Goal: Information Seeking & Learning: Find specific fact

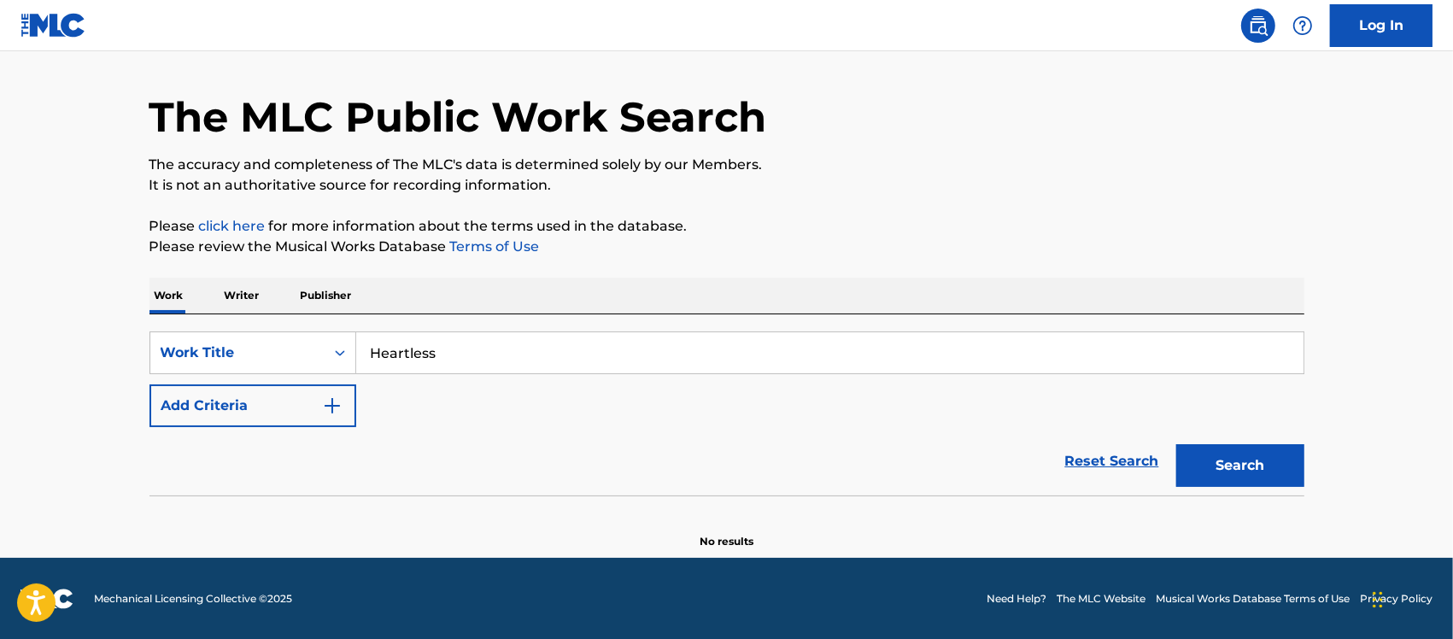
type input "Heartless"
click at [316, 407] on button "Add Criteria" at bounding box center [253, 405] width 207 height 43
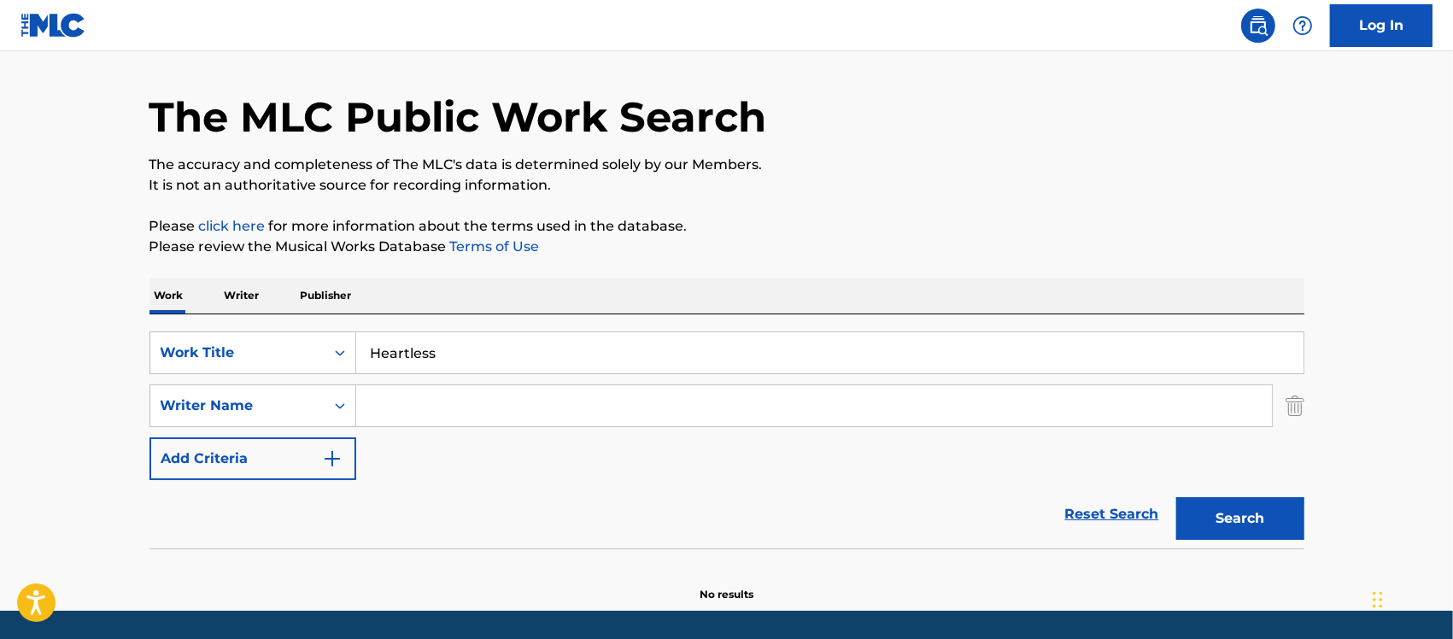
click at [430, 420] on input "Search Form" at bounding box center [814, 405] width 916 height 41
paste input "[PERSON_NAME]"
drag, startPoint x: 399, startPoint y: 404, endPoint x: 414, endPoint y: 411, distance: 16.8
click at [400, 404] on input "[PERSON_NAME]" at bounding box center [814, 405] width 916 height 41
type input "[PERSON_NAME]"
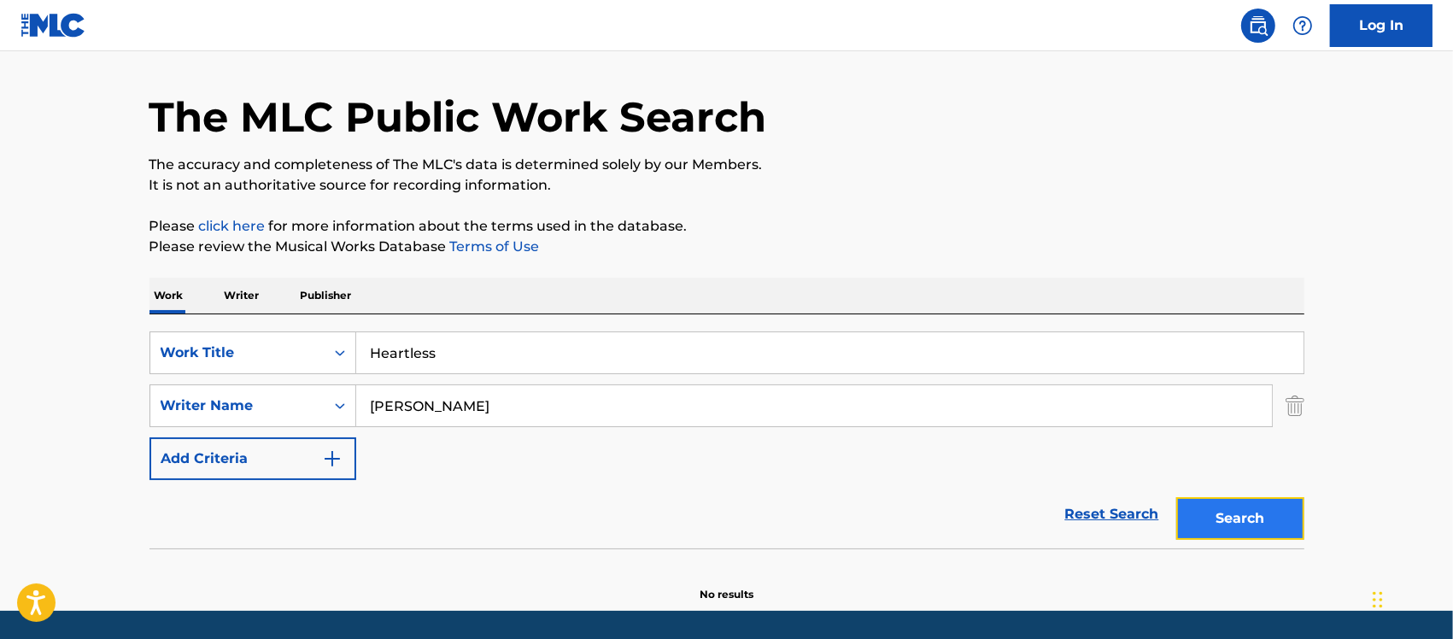
click at [1279, 511] on button "Search" at bounding box center [1240, 518] width 128 height 43
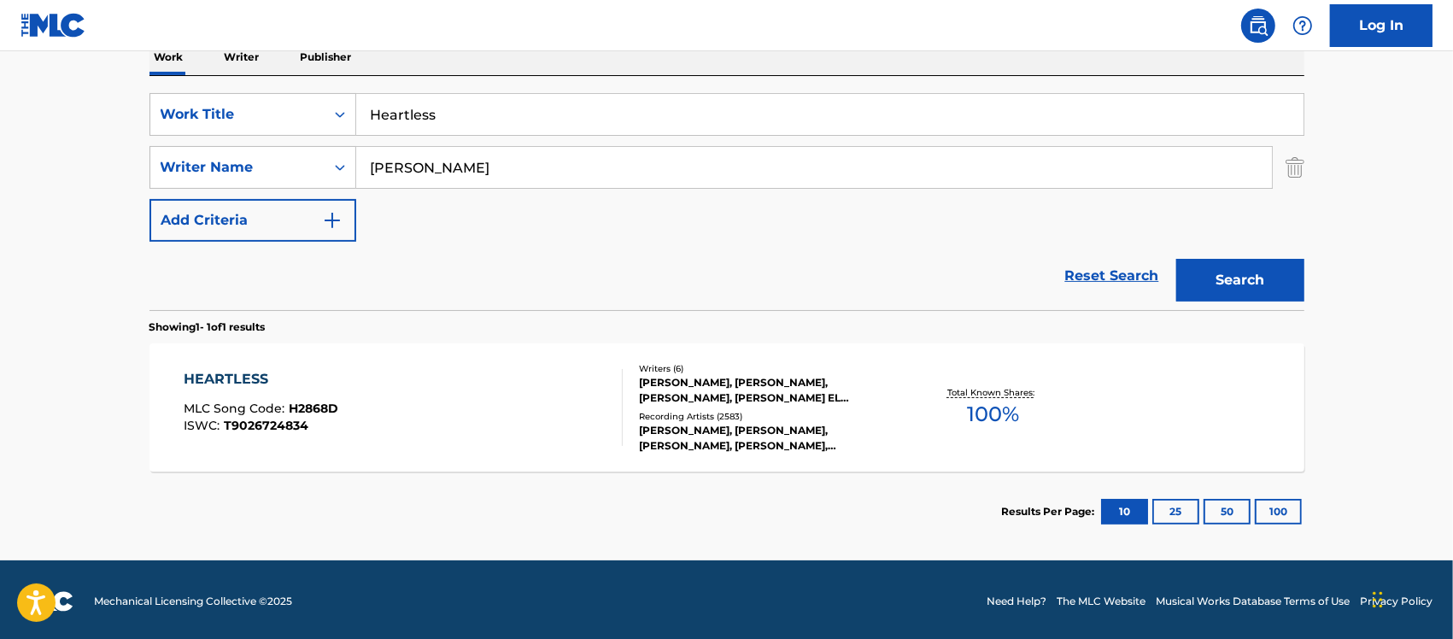
scroll to position [290, 0]
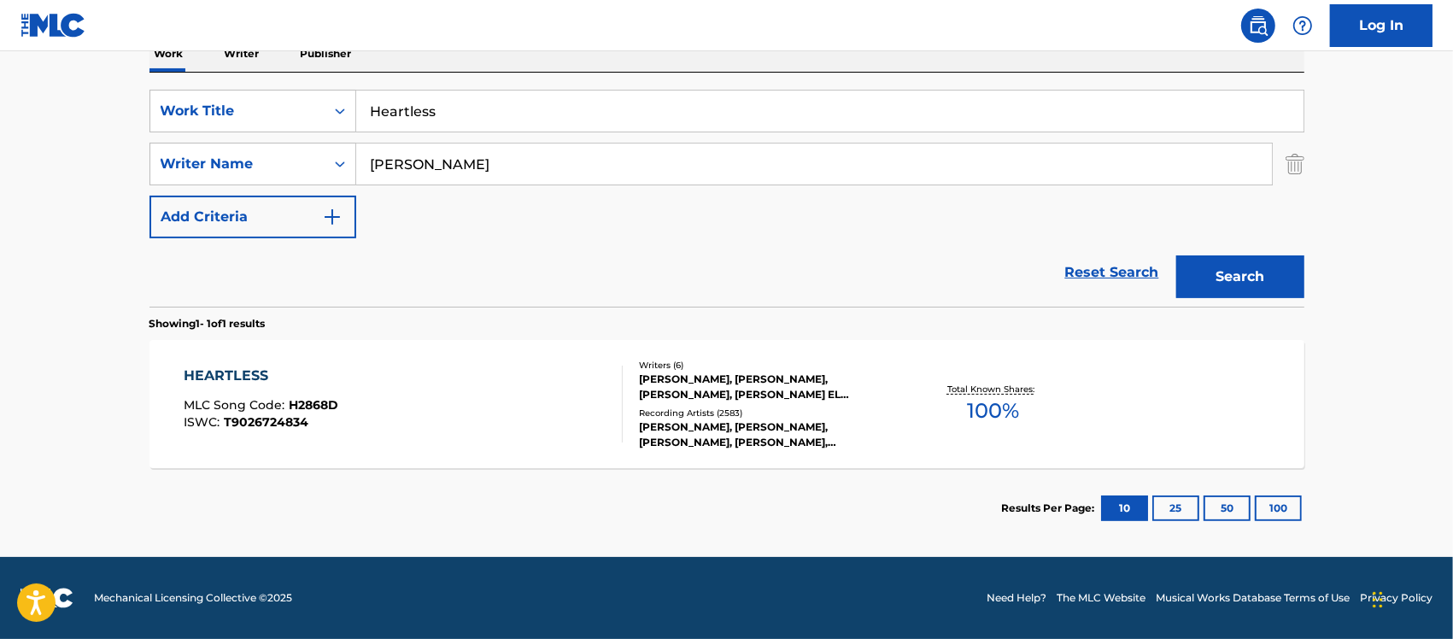
click at [491, 419] on div "HEARTLESS MLC Song Code : H2868D ISWC : T9026724834" at bounding box center [403, 404] width 439 height 77
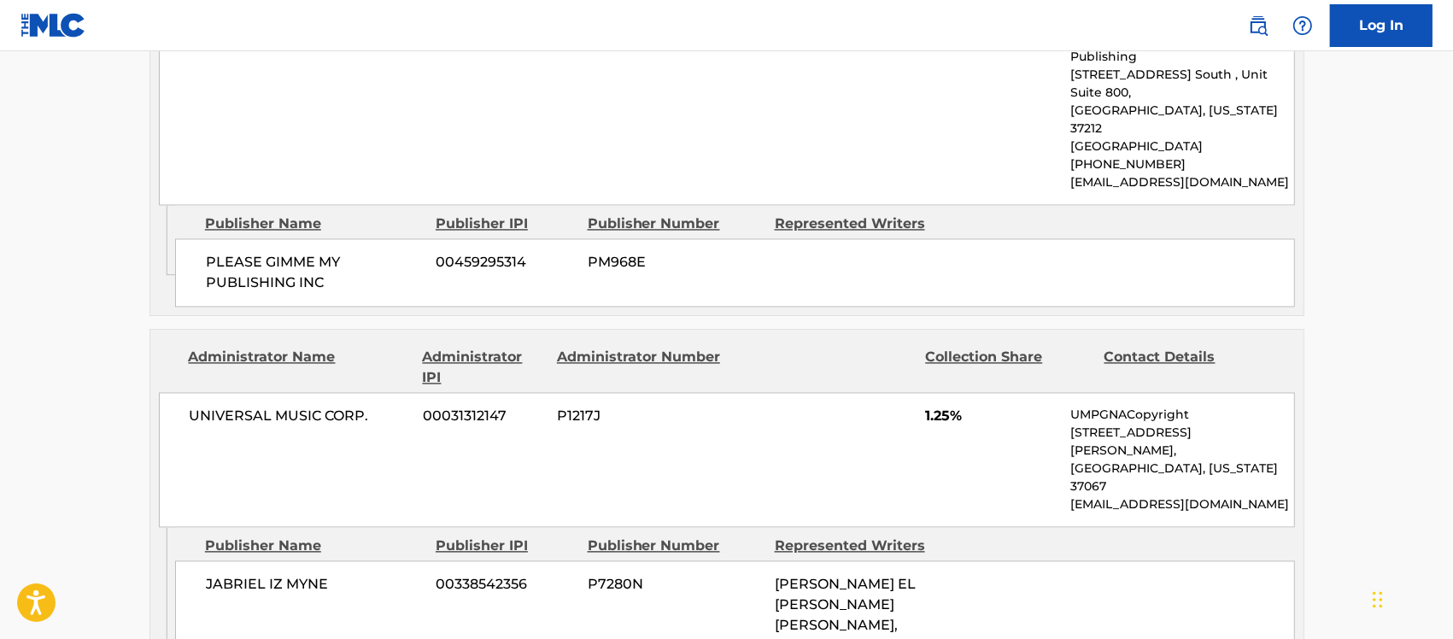
scroll to position [3097, 0]
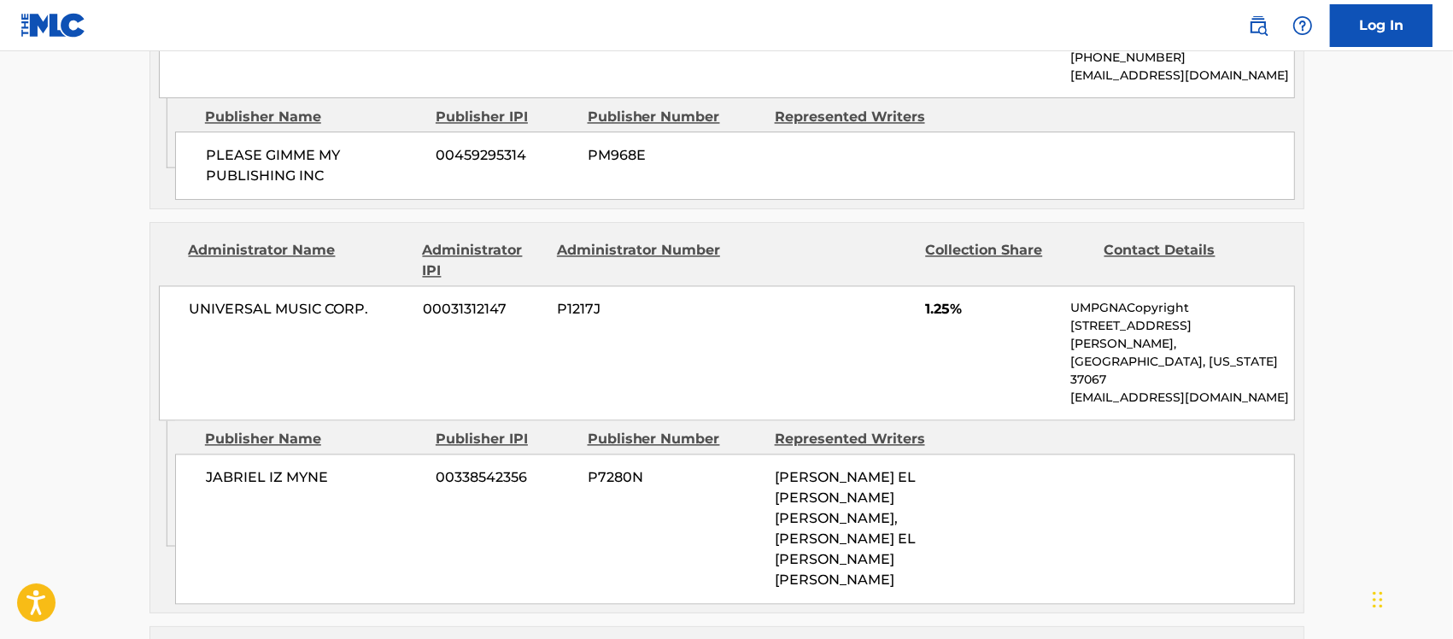
drag, startPoint x: 188, startPoint y: 368, endPoint x: 331, endPoint y: 412, distance: 150.0
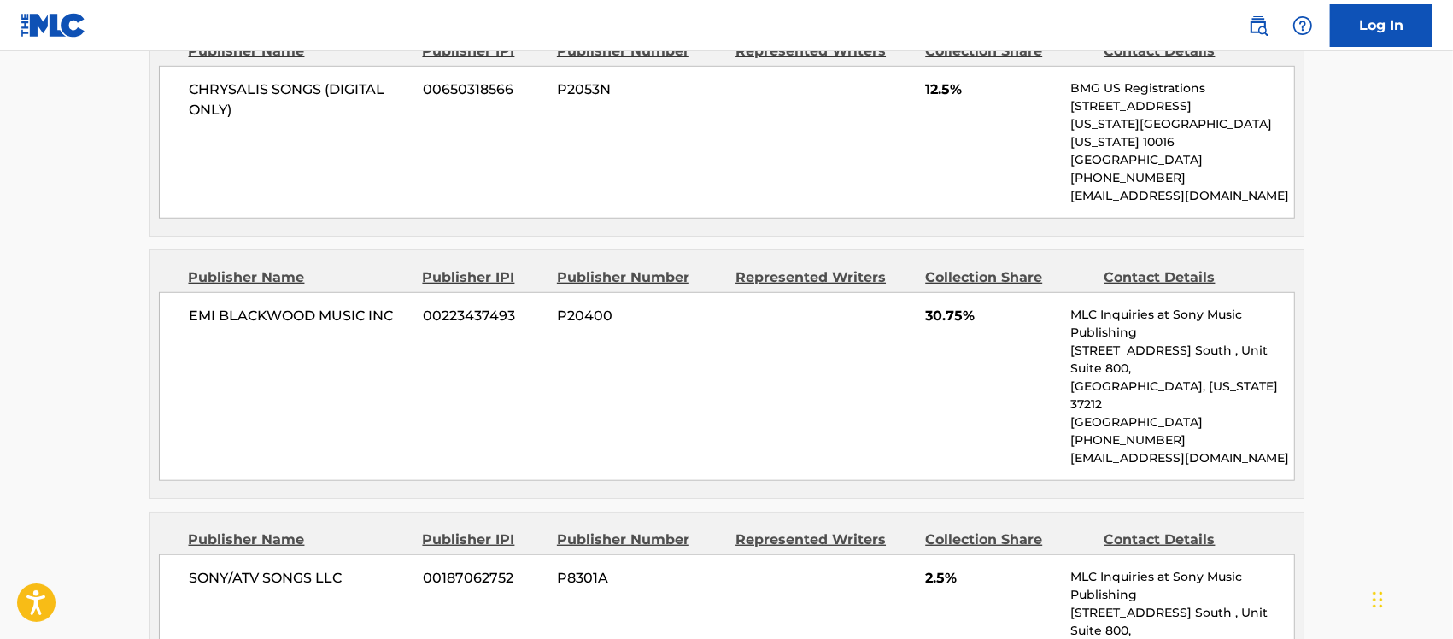
scroll to position [1068, 0]
